Goal: Navigation & Orientation: Find specific page/section

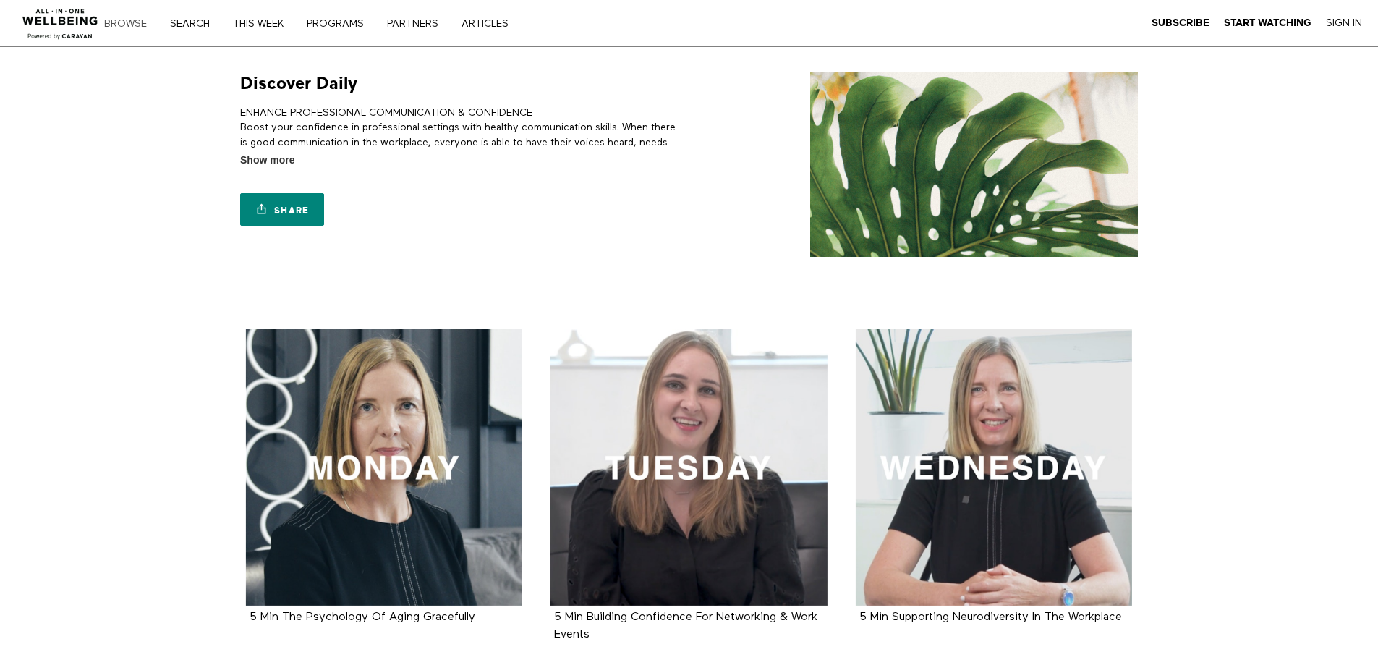
click at [127, 22] on link "Browse" at bounding box center [130, 24] width 63 height 10
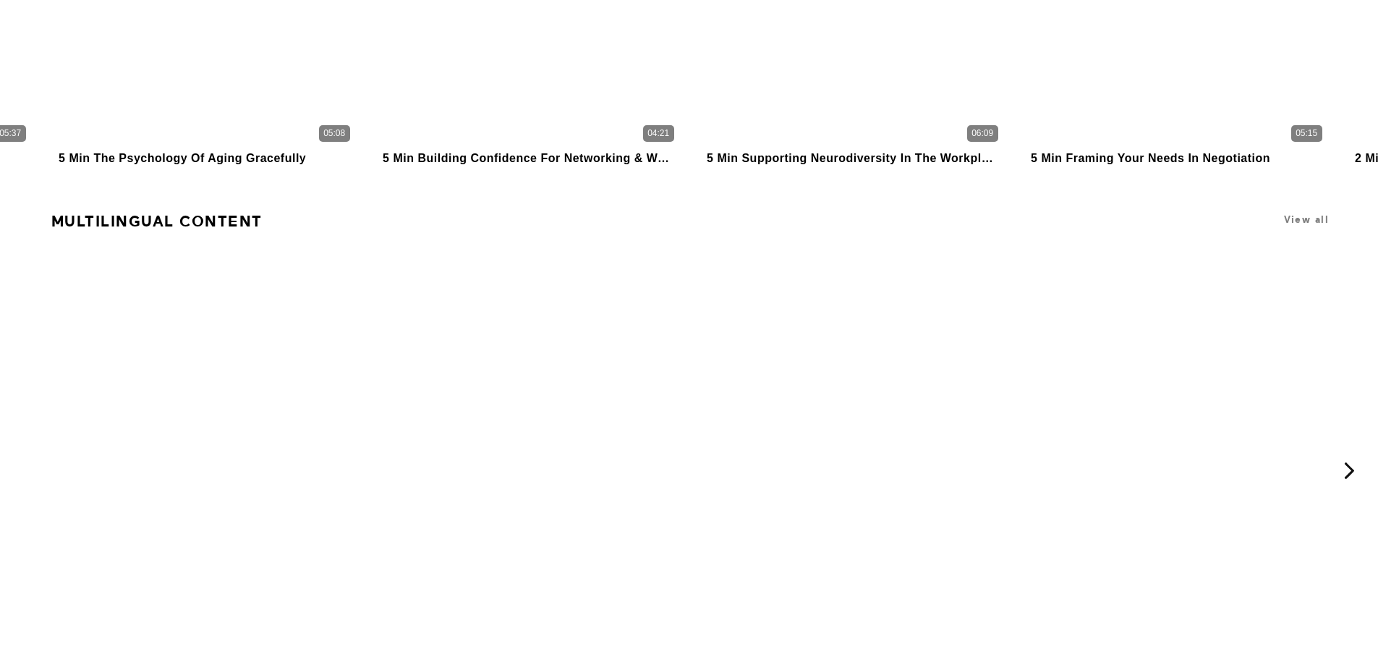
scroll to position [1513, 0]
